Goal: Find specific page/section: Find specific page/section

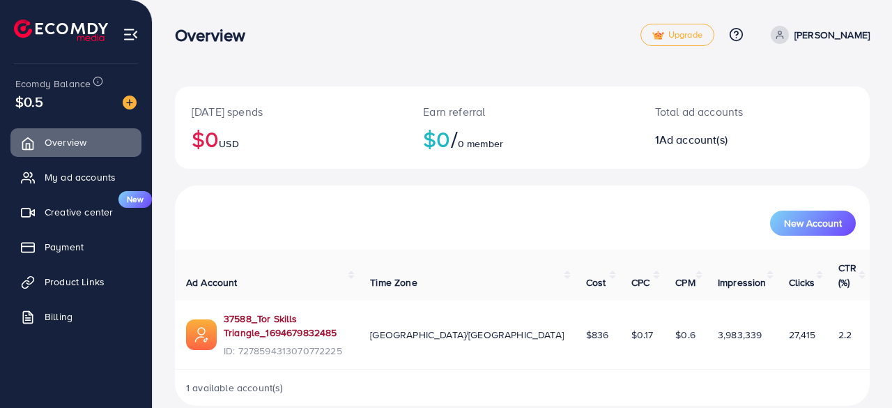
click at [348, 311] on link "37588_Tor Skills Triangle_1694679832485" at bounding box center [286, 325] width 124 height 29
click at [351, 203] on div "New Account" at bounding box center [522, 217] width 689 height 36
click at [316, 311] on link "37588_Tor Skills Triangle_1694679832485" at bounding box center [286, 325] width 124 height 29
